Goal: Find specific page/section: Find specific page/section

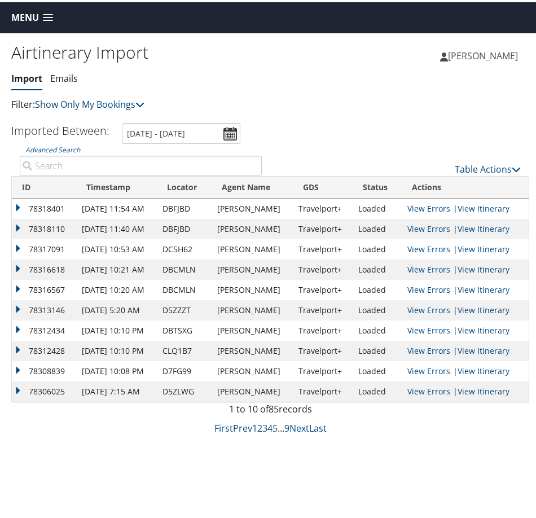
click at [28, 18] on span "Menu" at bounding box center [25, 15] width 28 height 11
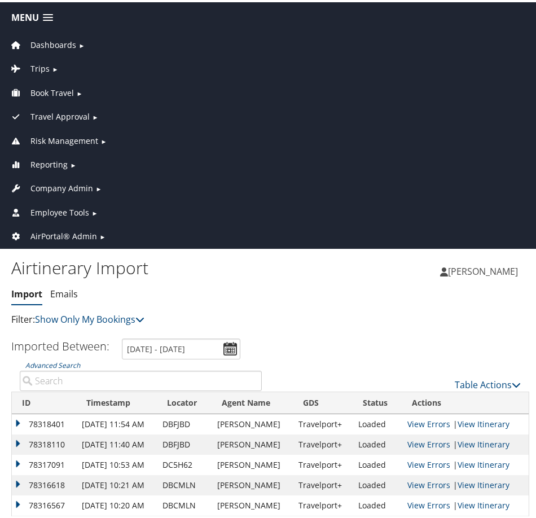
click at [53, 182] on span "Company Admin" at bounding box center [61, 186] width 63 height 12
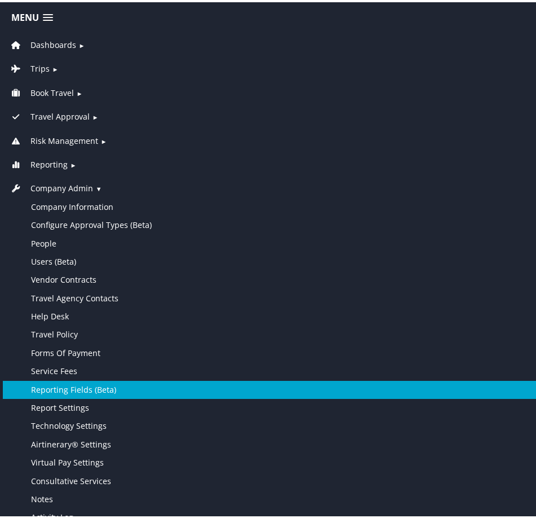
click at [65, 383] on link "Reporting Fields (Beta)" at bounding box center [270, 388] width 535 height 18
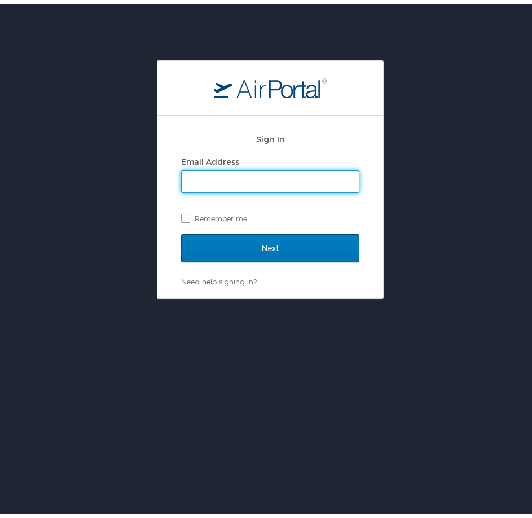
click at [209, 168] on input "Email Address" at bounding box center [270, 177] width 177 height 21
type input "hailie.beckman@cbtravel.com"
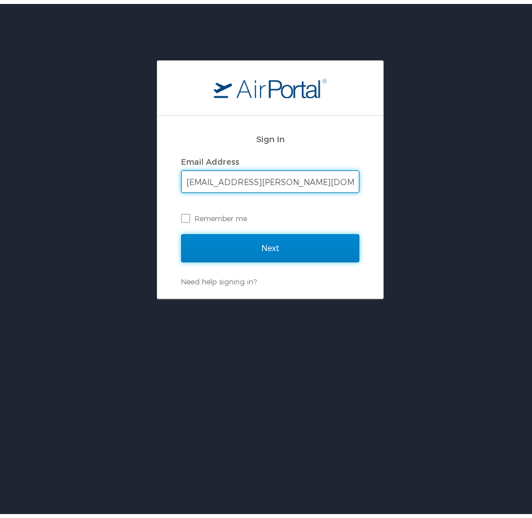
click at [223, 242] on input "Next" at bounding box center [270, 244] width 178 height 28
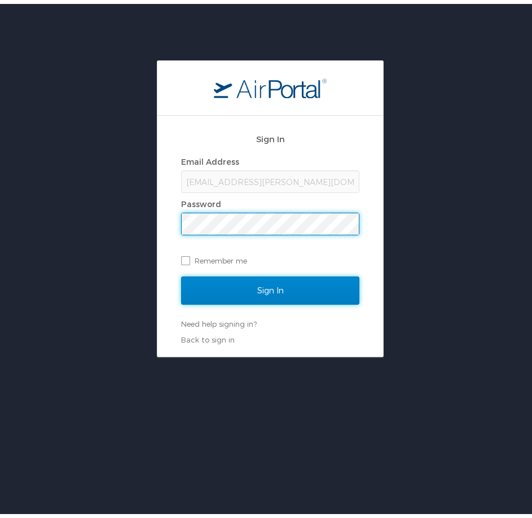
click at [272, 279] on input "Sign In" at bounding box center [270, 287] width 178 height 28
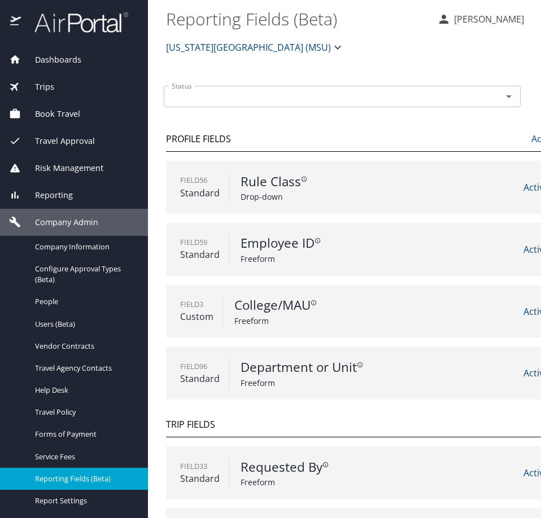
click at [278, 45] on span "Michigan State University (MSU)" at bounding box center [248, 48] width 165 height 16
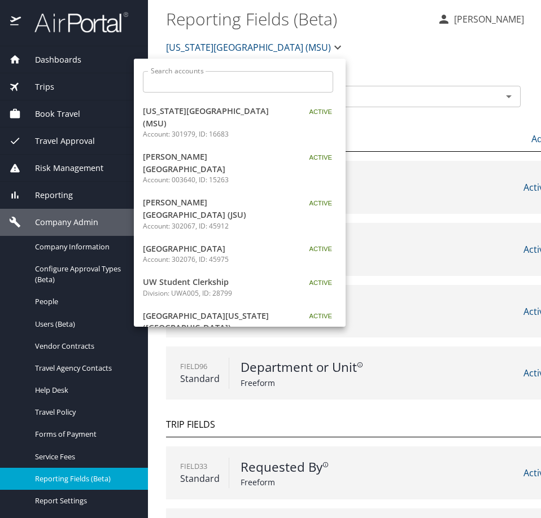
click at [205, 243] on span "Temple University" at bounding box center [213, 249] width 141 height 12
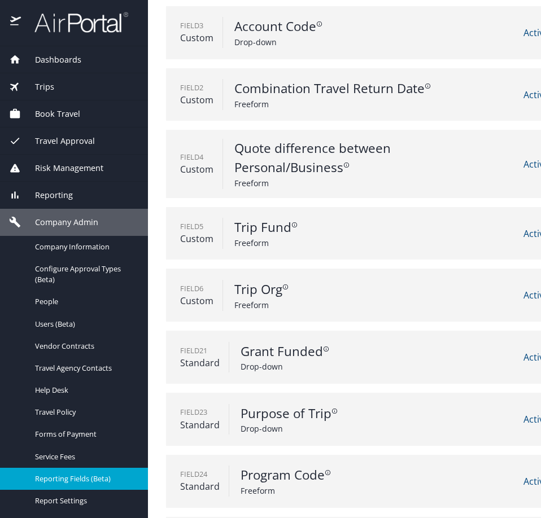
click at [54, 225] on span "Company Admin" at bounding box center [59, 222] width 77 height 12
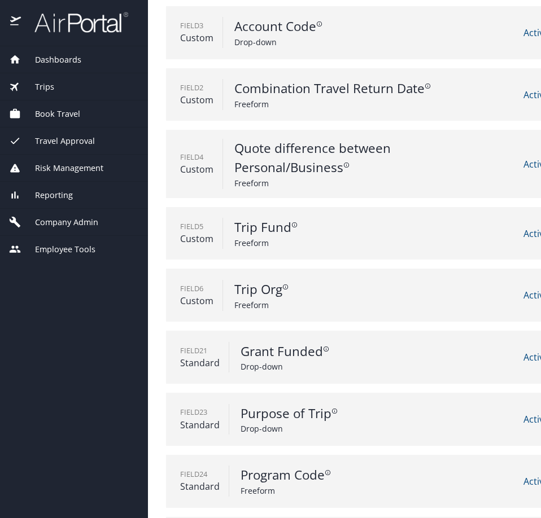
click at [61, 253] on span "Employee Tools" at bounding box center [58, 249] width 75 height 12
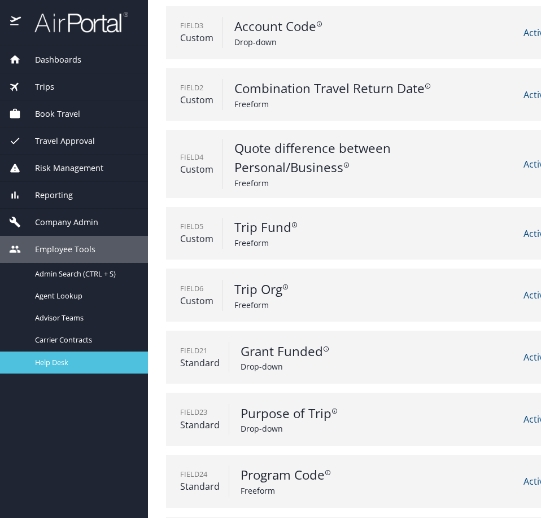
click at [41, 354] on link "Help Desk" at bounding box center [74, 363] width 148 height 22
